Goal: Information Seeking & Learning: Learn about a topic

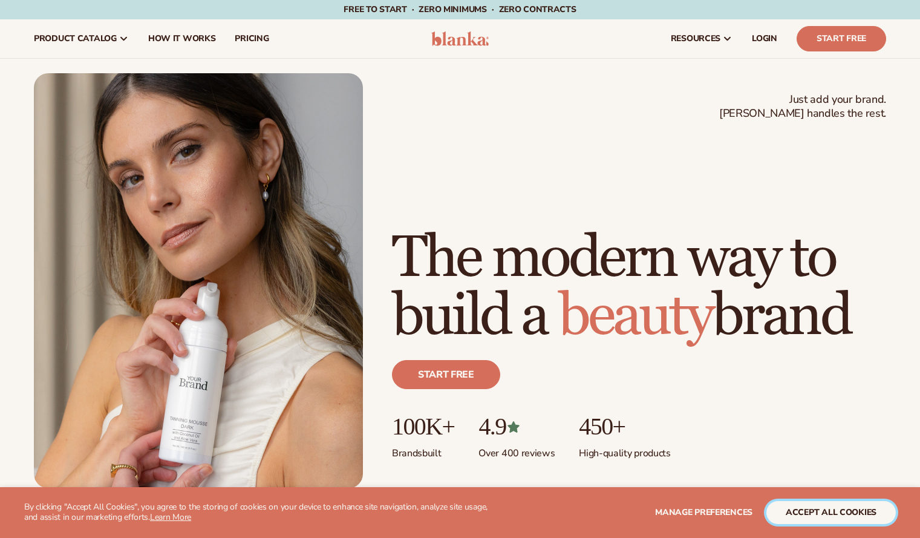
click at [804, 512] on button "accept all cookies" at bounding box center [831, 512] width 129 height 23
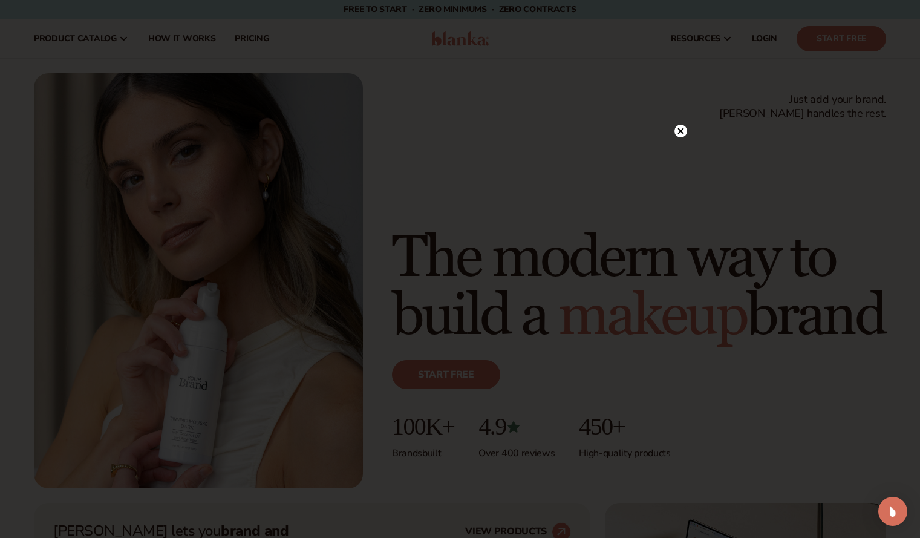
click at [679, 133] on icon at bounding box center [681, 131] width 6 height 6
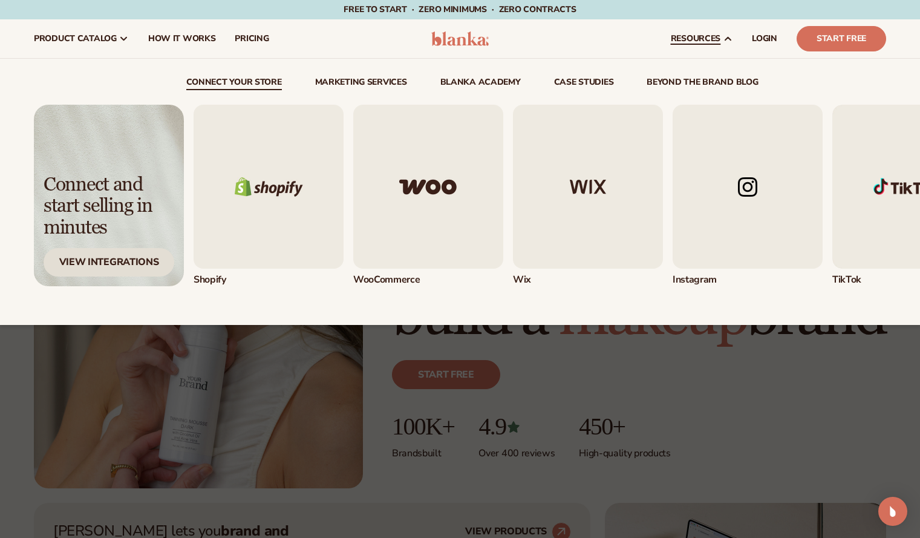
click at [112, 264] on div "View Integrations" at bounding box center [109, 262] width 131 height 28
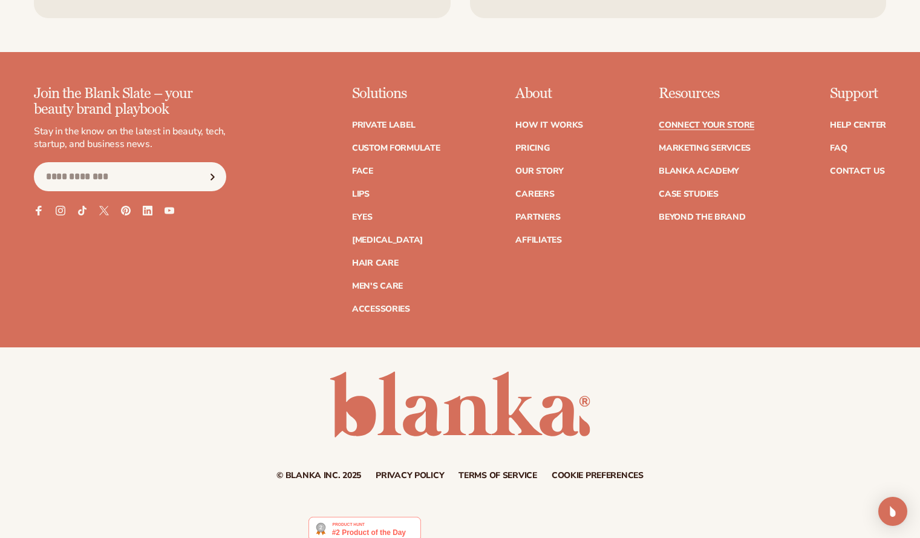
scroll to position [1593, 0]
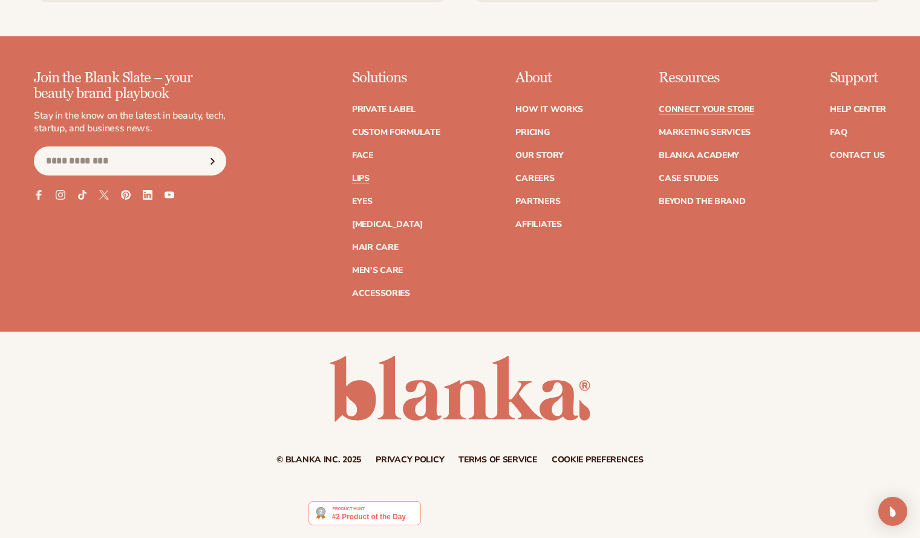
click at [363, 178] on link "Lips" at bounding box center [361, 178] width 18 height 8
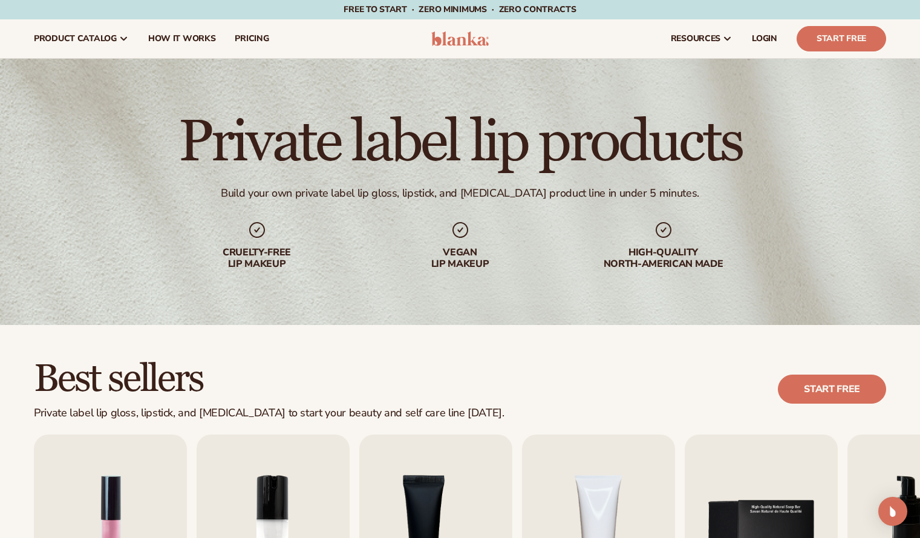
scroll to position [218, 0]
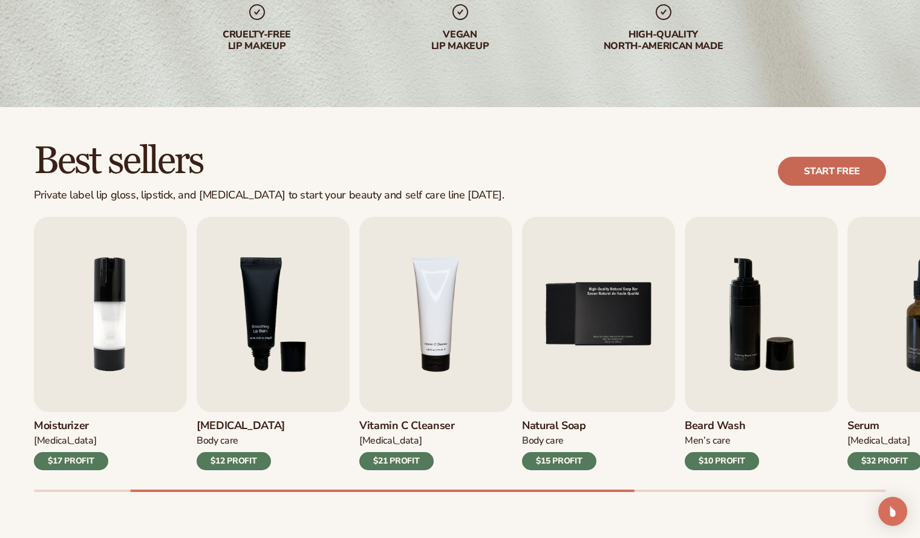
click at [823, 171] on link "Start free" at bounding box center [832, 171] width 108 height 29
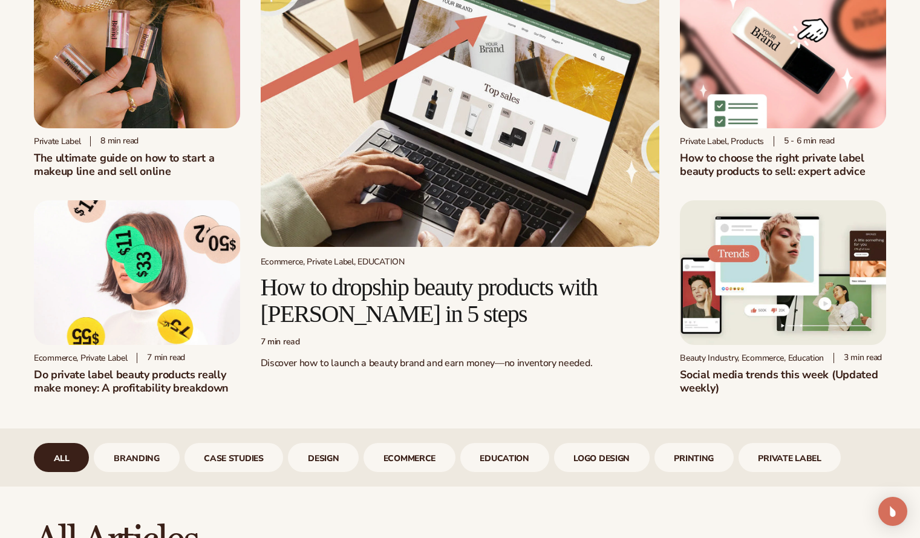
scroll to position [363, 0]
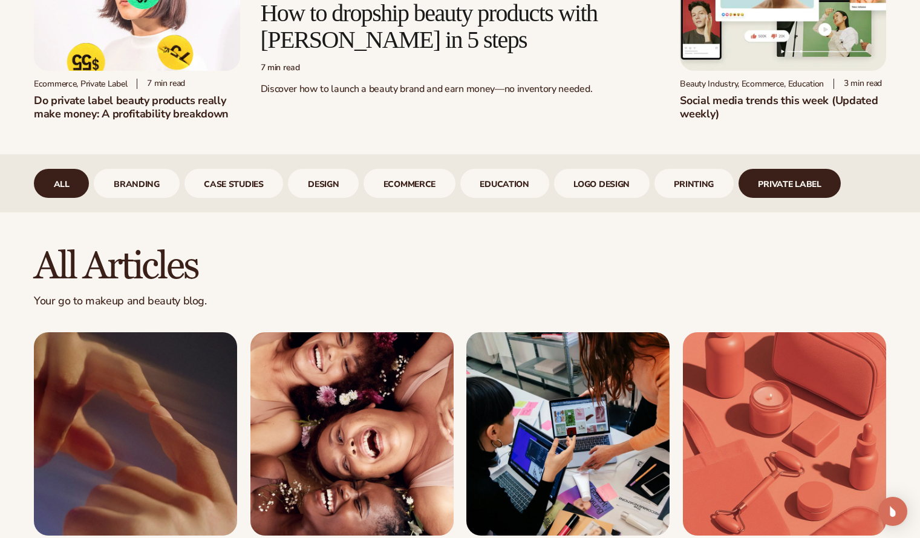
click at [788, 186] on link "Private Label" at bounding box center [790, 183] width 103 height 29
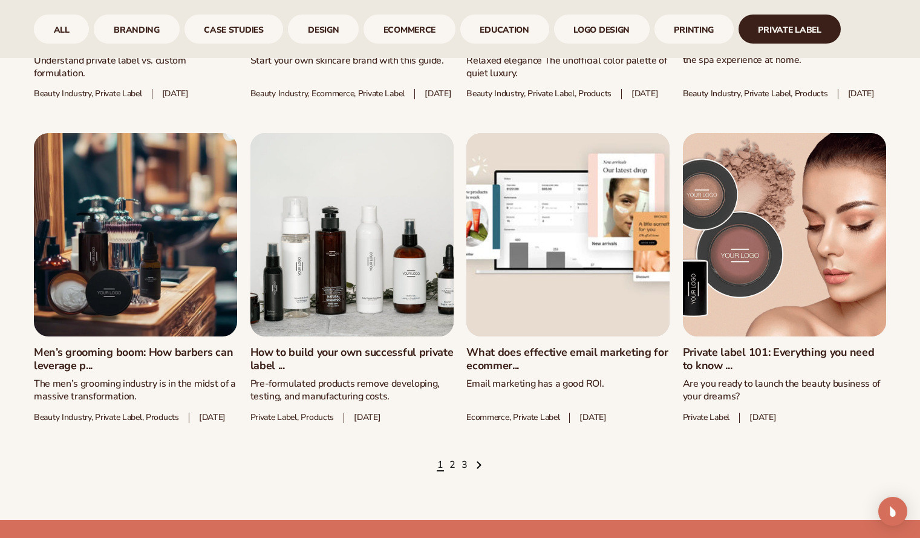
scroll to position [1694, 0]
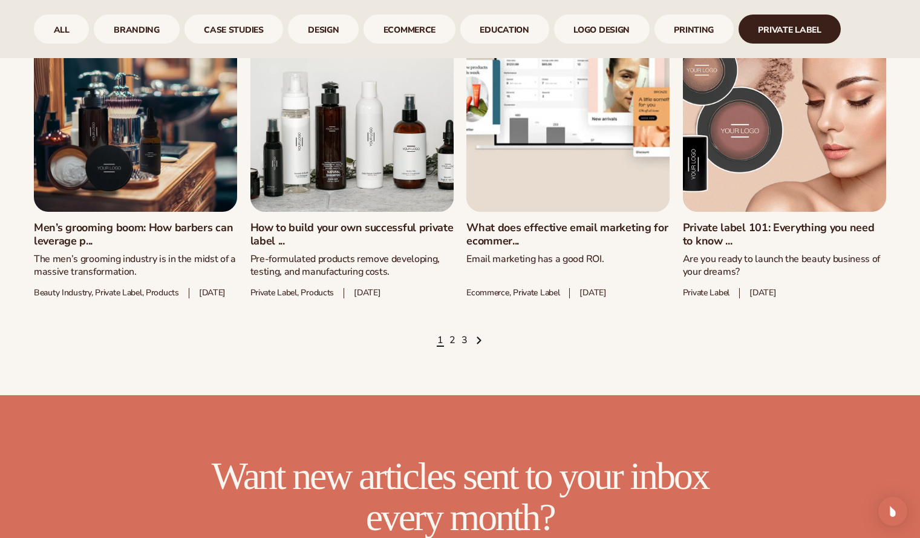
click at [366, 221] on link "How to build your own successful private label ..." at bounding box center [351, 234] width 203 height 26
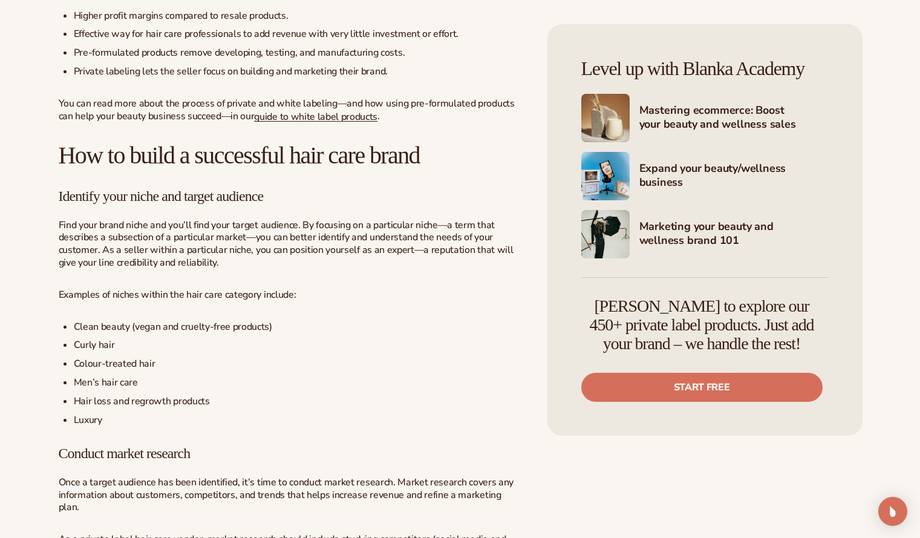
scroll to position [847, 0]
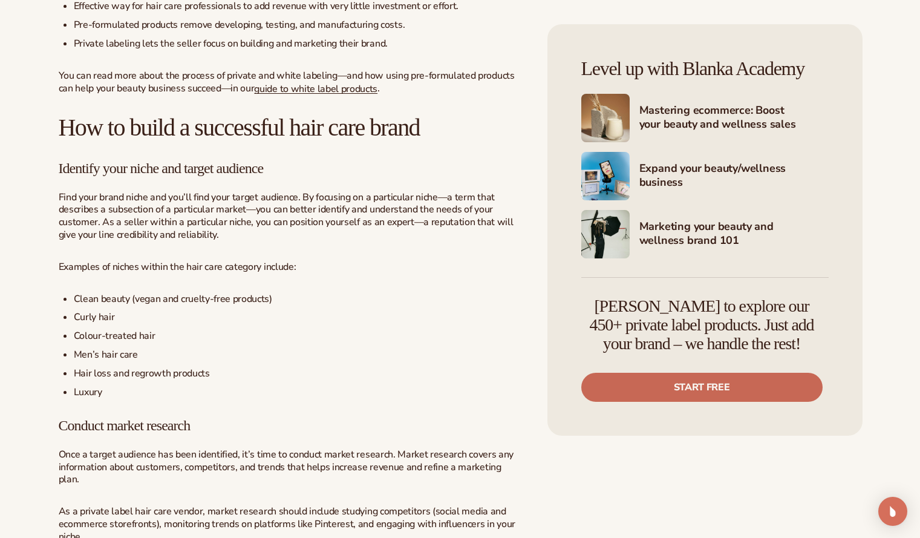
click at [649, 376] on link "Start free" at bounding box center [701, 387] width 241 height 29
